Goal: Task Accomplishment & Management: Manage account settings

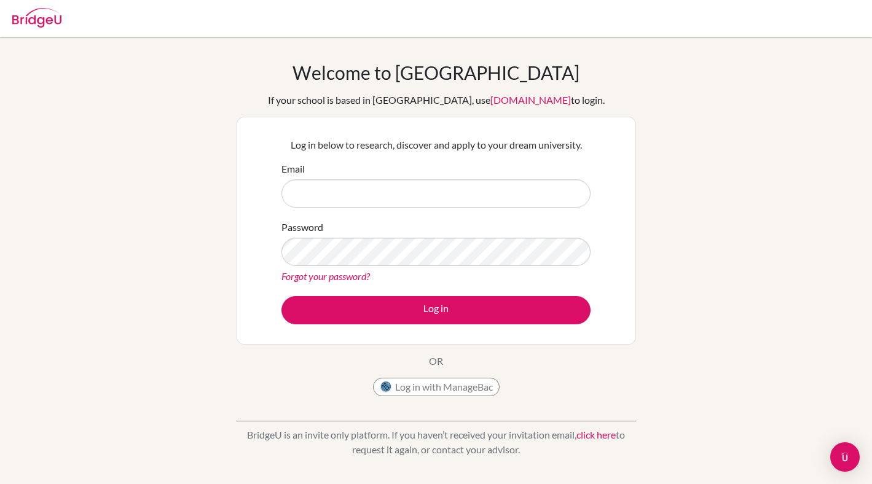
click at [327, 210] on form "Email Password Forgot your password? Log in" at bounding box center [436, 243] width 309 height 163
click at [336, 189] on input "Email" at bounding box center [436, 194] width 309 height 28
type input "[EMAIL_ADDRESS][DOMAIN_NAME]"
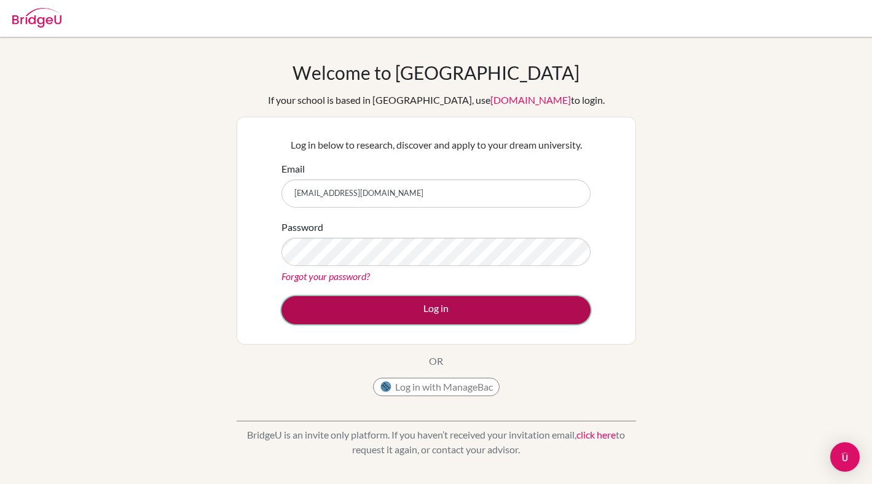
click at [502, 301] on button "Log in" at bounding box center [436, 310] width 309 height 28
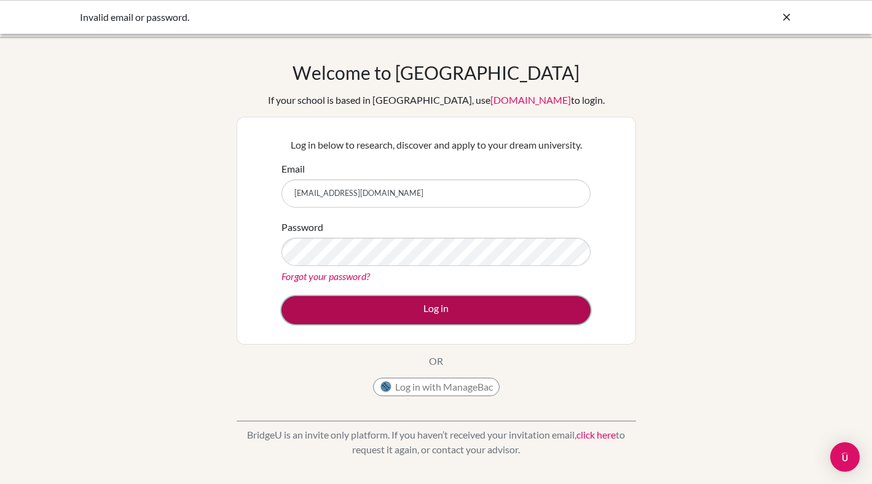
click at [453, 317] on button "Log in" at bounding box center [436, 310] width 309 height 28
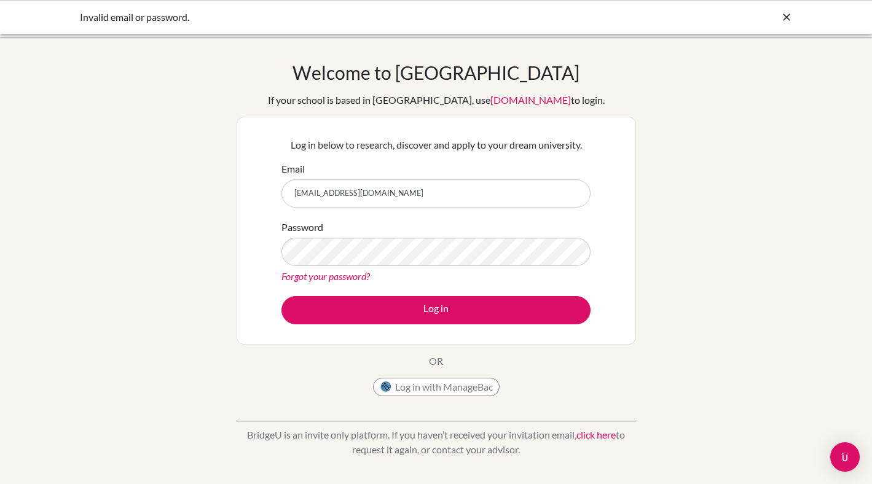
click at [400, 200] on input "[EMAIL_ADDRESS][DOMAIN_NAME]" at bounding box center [436, 194] width 309 height 28
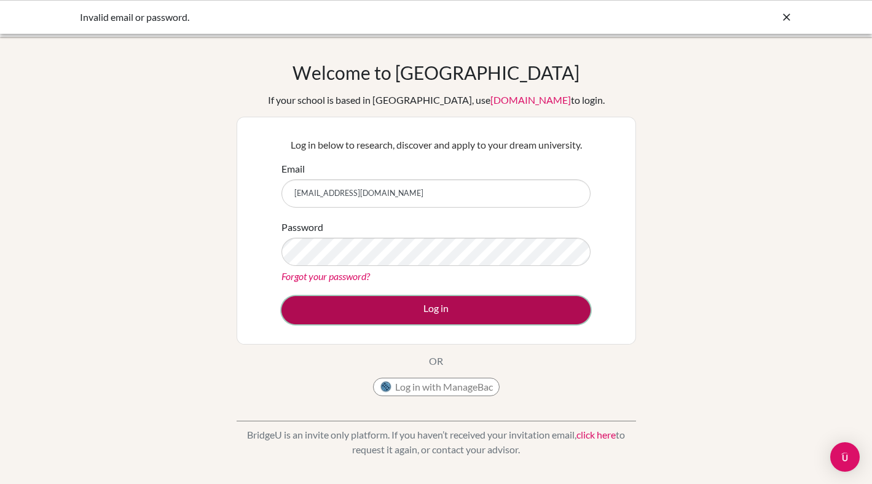
click at [447, 312] on button "Log in" at bounding box center [436, 310] width 309 height 28
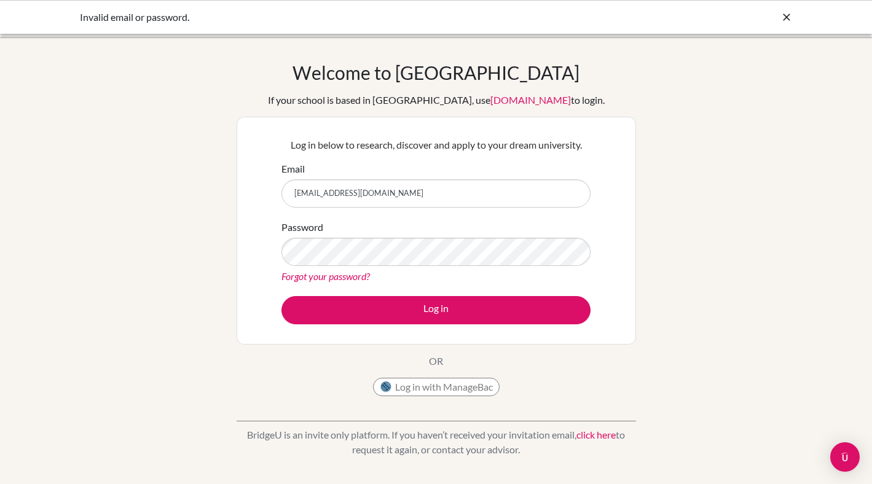
click at [352, 274] on link "Forgot your password?" at bounding box center [326, 277] width 89 height 12
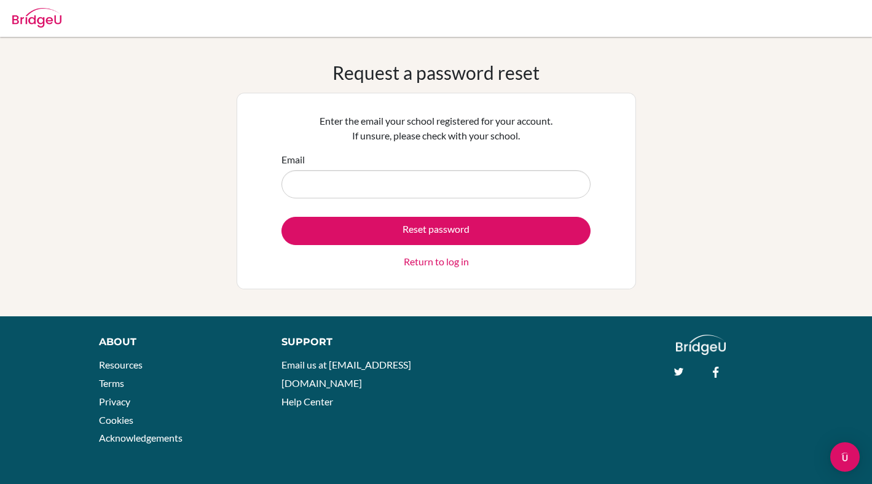
click at [422, 181] on input "Email" at bounding box center [436, 184] width 309 height 28
type input "[EMAIL_ADDRESS][DOMAIN_NAME]"
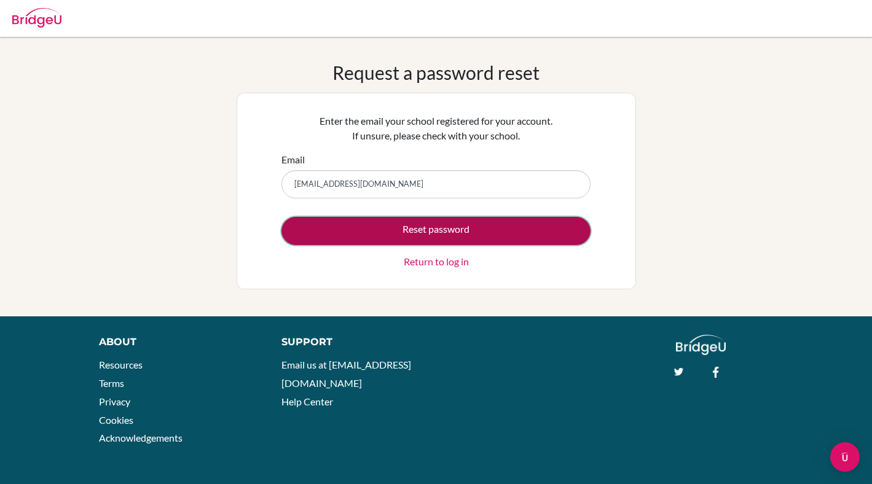
click at [409, 232] on button "Reset password" at bounding box center [436, 231] width 309 height 28
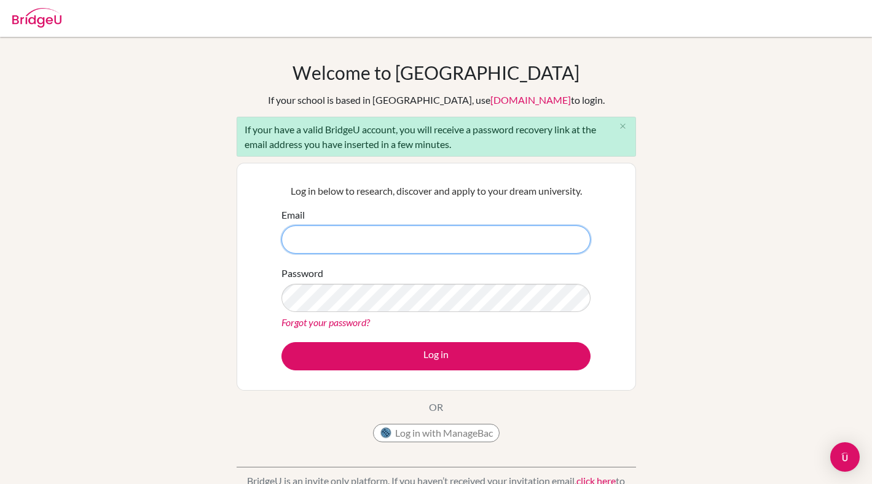
click at [408, 244] on input "Email" at bounding box center [436, 240] width 309 height 28
click at [701, 392] on div "Welcome to BridgeU If your school is based in China, use app.bridge-u.com.cn to…" at bounding box center [436, 285] width 872 height 448
click at [543, 237] on input "Email" at bounding box center [436, 240] width 309 height 28
click at [374, 240] on input "Email" at bounding box center [436, 240] width 309 height 28
type input "barigujingao.b@asu.edu.mn"
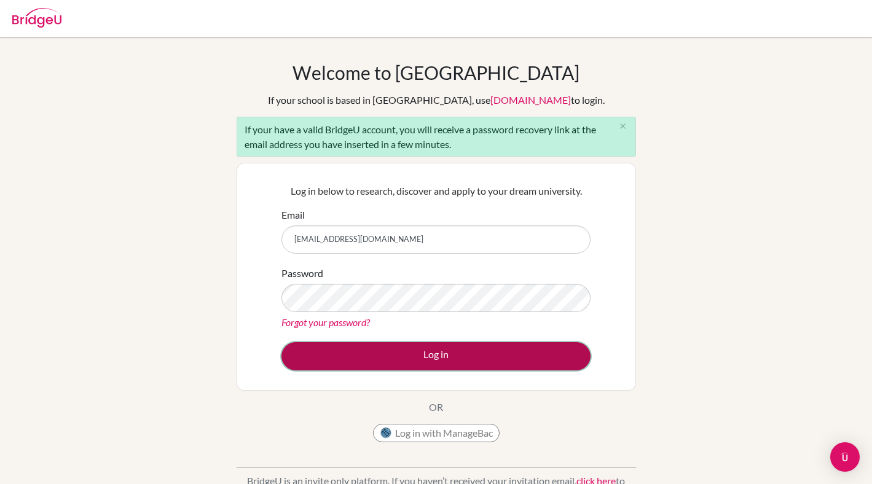
click at [448, 357] on button "Log in" at bounding box center [436, 356] width 309 height 28
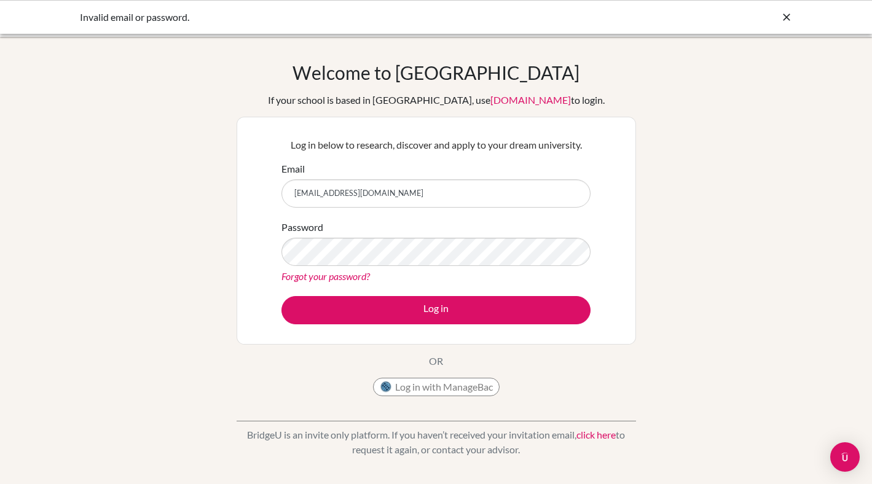
click at [318, 280] on link "Forgot your password?" at bounding box center [326, 277] width 89 height 12
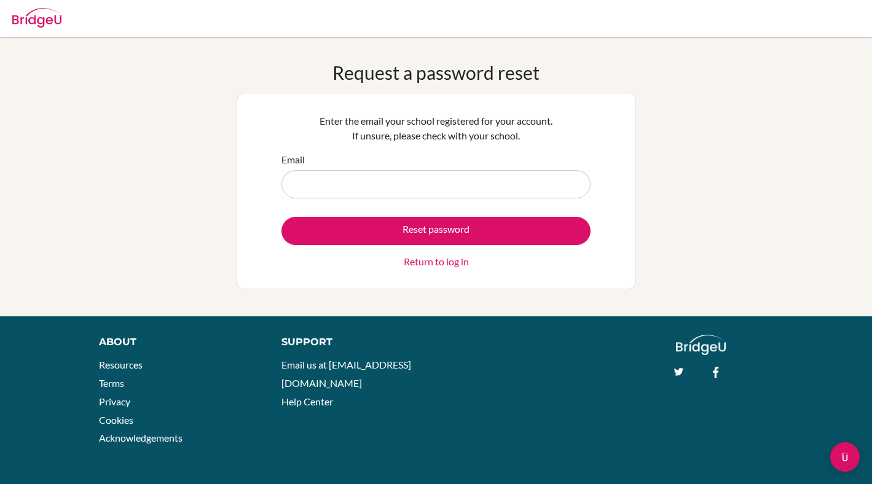
click at [436, 184] on input "Email" at bounding box center [436, 184] width 309 height 28
click at [439, 184] on input "Email" at bounding box center [436, 184] width 309 height 28
click at [459, 141] on p "Enter the email your school registered for your account. If unsure, please chec…" at bounding box center [436, 129] width 309 height 30
click at [453, 192] on input "Email" at bounding box center [436, 184] width 309 height 28
click at [502, 154] on div "Email" at bounding box center [436, 175] width 309 height 46
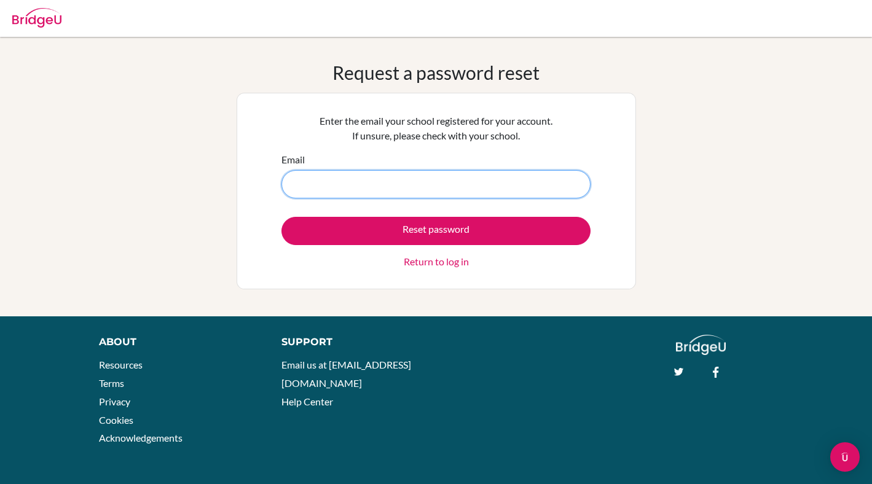
click at [496, 192] on input "Email" at bounding box center [436, 184] width 309 height 28
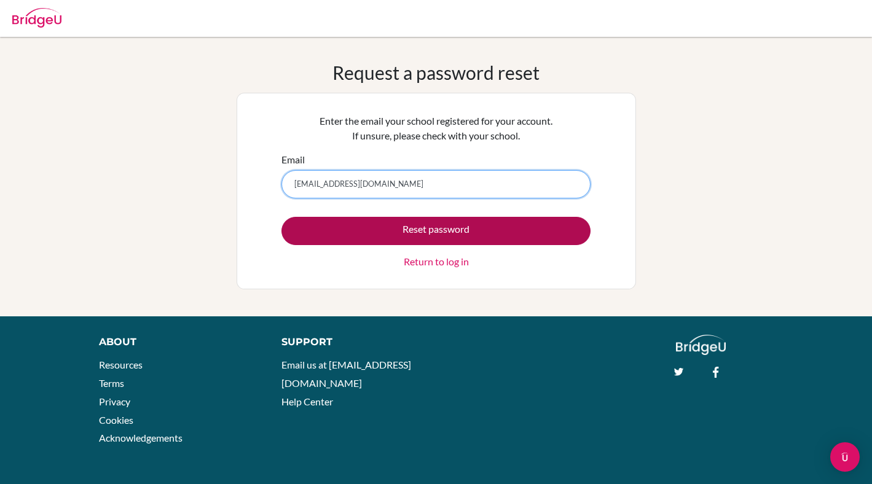
type input "barigujingao@gmail.com"
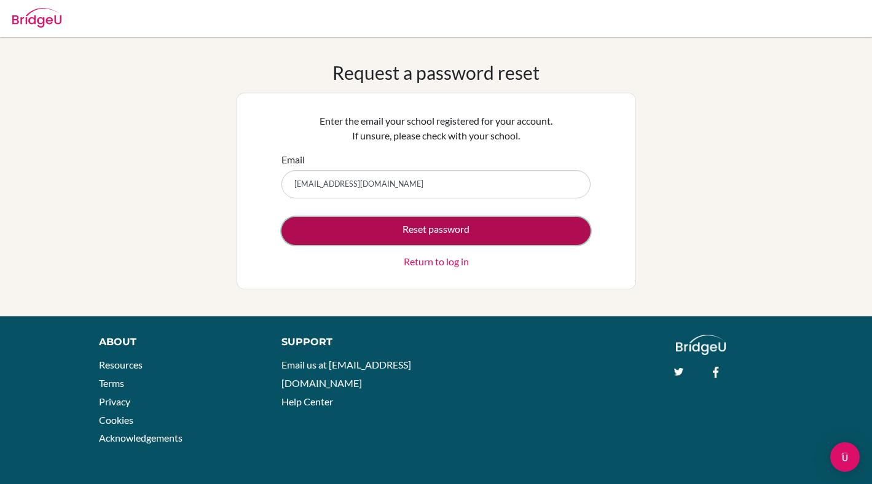
click at [385, 230] on button "Reset password" at bounding box center [436, 231] width 309 height 28
